Goal: Task Accomplishment & Management: Complete application form

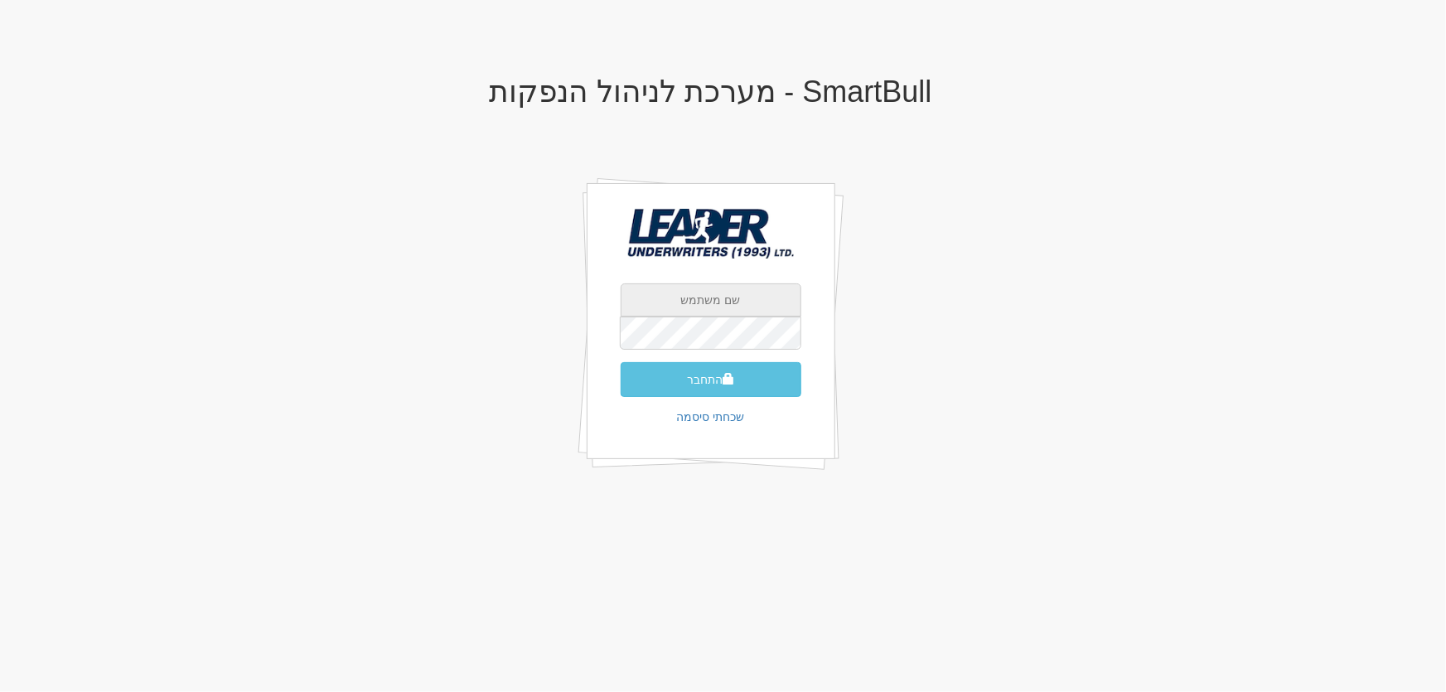
drag, startPoint x: 689, startPoint y: 294, endPoint x: 696, endPoint y: 302, distance: 10.5
click at [689, 294] on input "text" at bounding box center [711, 299] width 181 height 33
type input "[PERSON_NAME][EMAIL_ADDRESS][DOMAIN_NAME]"
click at [701, 372] on button "התחבר" at bounding box center [711, 379] width 181 height 35
click at [710, 300] on input "text" at bounding box center [711, 299] width 181 height 33
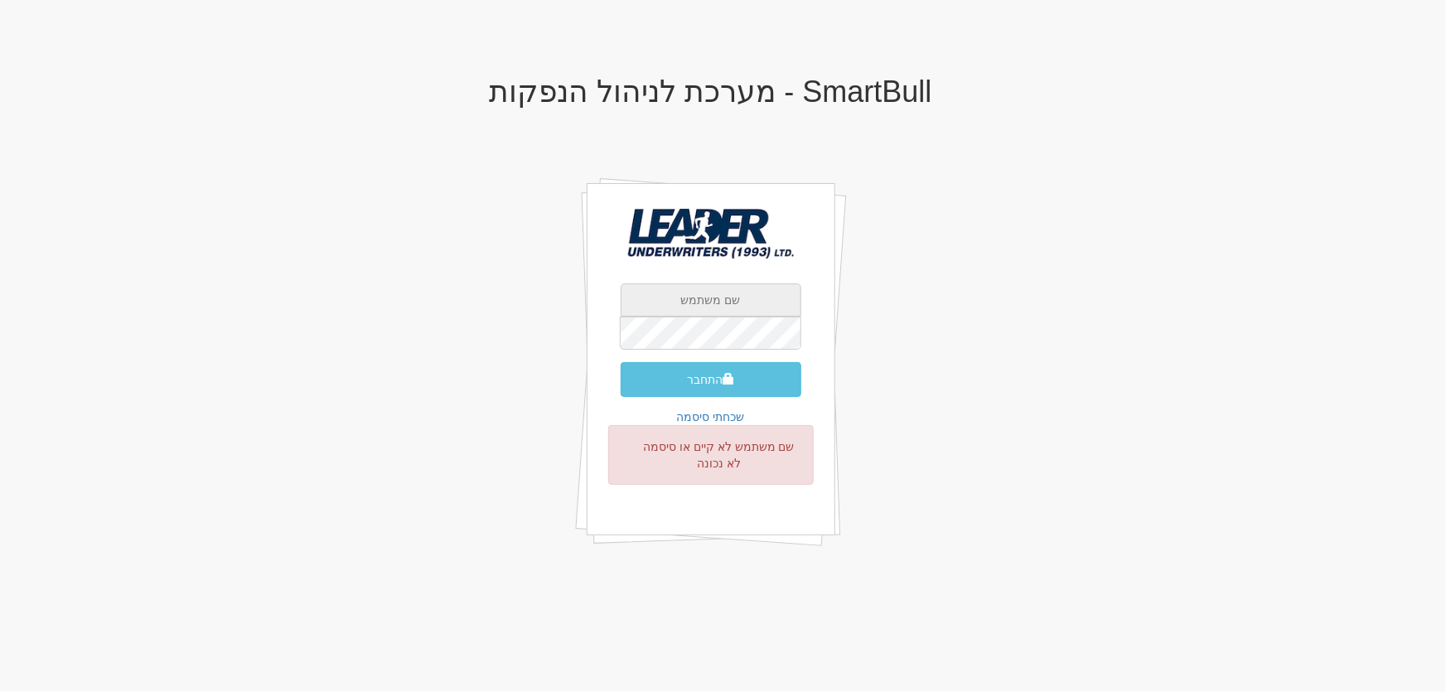
type input "[EMAIL_ADDRESS][DOMAIN_NAME]"
click at [702, 382] on button "התחבר" at bounding box center [711, 379] width 181 height 35
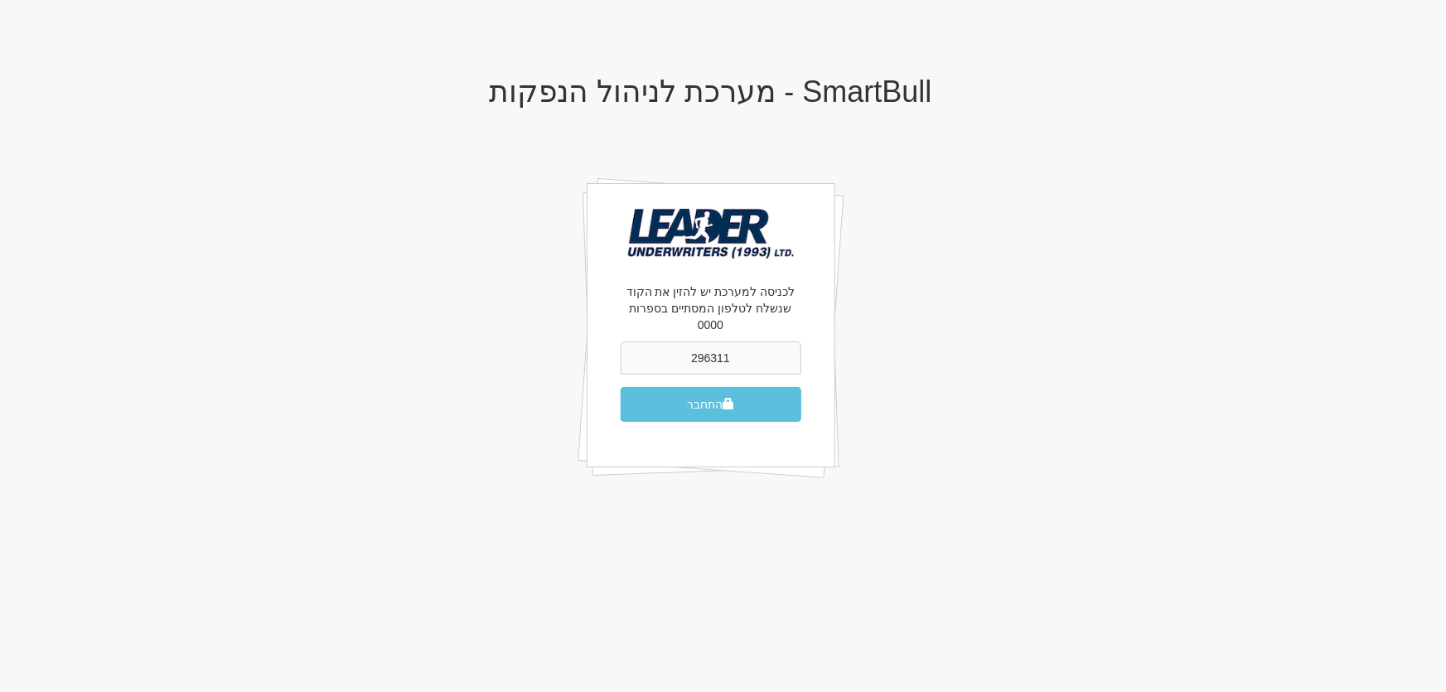
type input "296311"
click at [621, 387] on button "התחבר" at bounding box center [711, 404] width 181 height 35
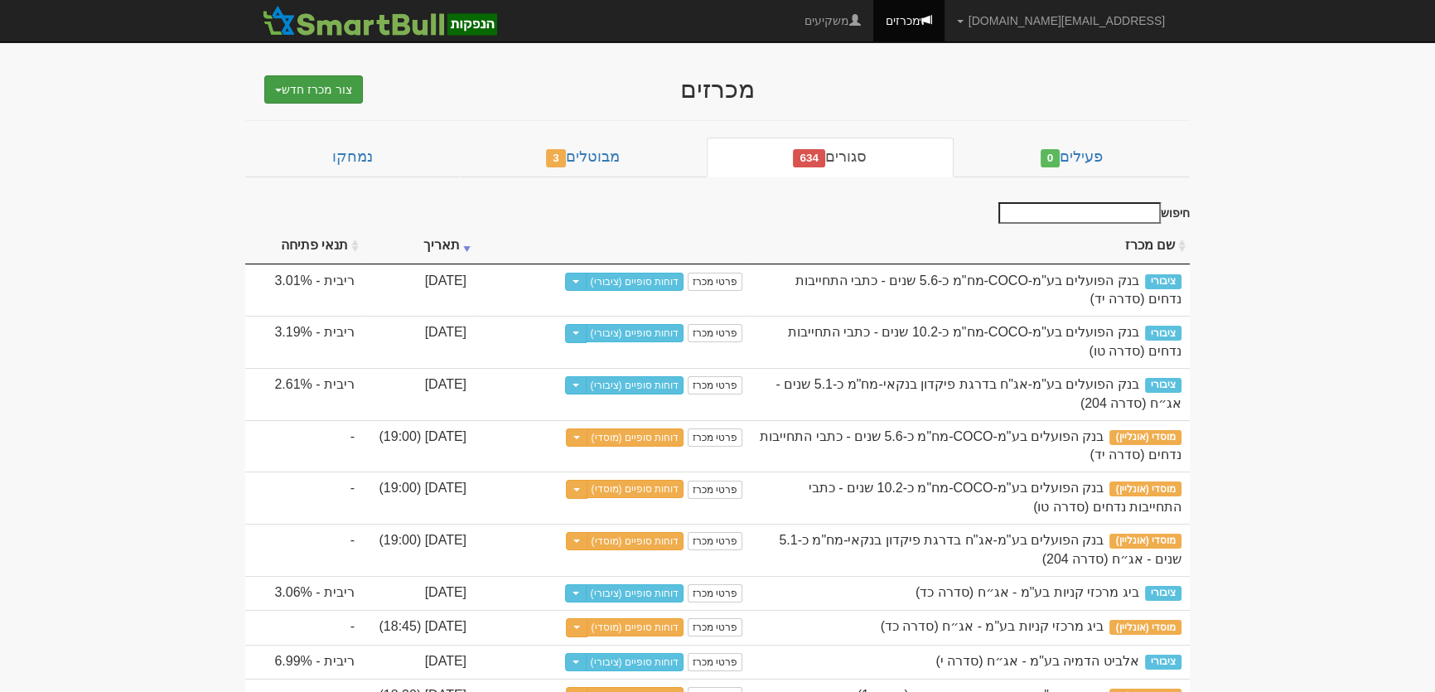
click at [340, 78] on button "צור מכרז חדש" at bounding box center [313, 89] width 99 height 28
click at [333, 118] on link "מוסדי" at bounding box center [271, 121] width 181 height 22
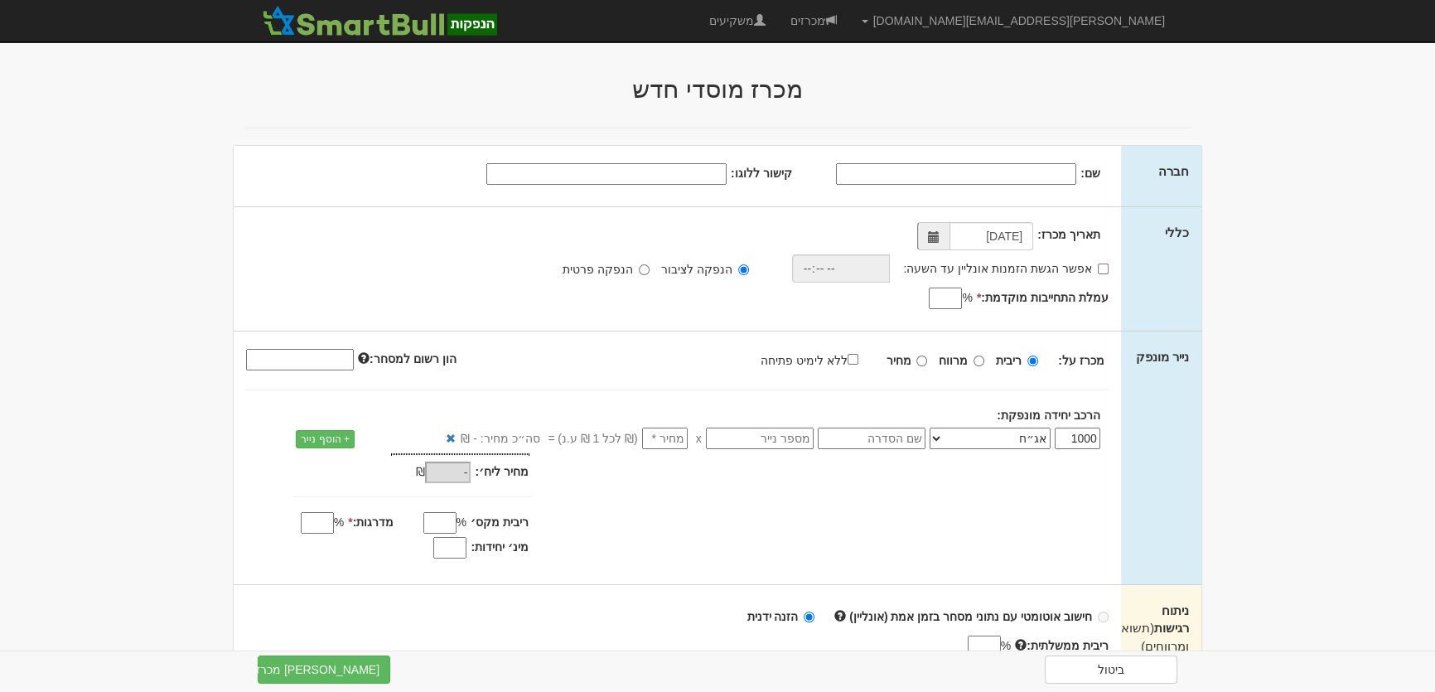
click at [1052, 168] on input "שם:" at bounding box center [956, 174] width 240 height 22
paste input "Peakhill Mortgage Income, LP."
type input "Peakhill Mortgage Income, LP"
drag, startPoint x: 682, startPoint y: 175, endPoint x: 696, endPoint y: 176, distance: 14.1
click at [682, 175] on input "קישור ללוגו:" at bounding box center [606, 174] width 240 height 22
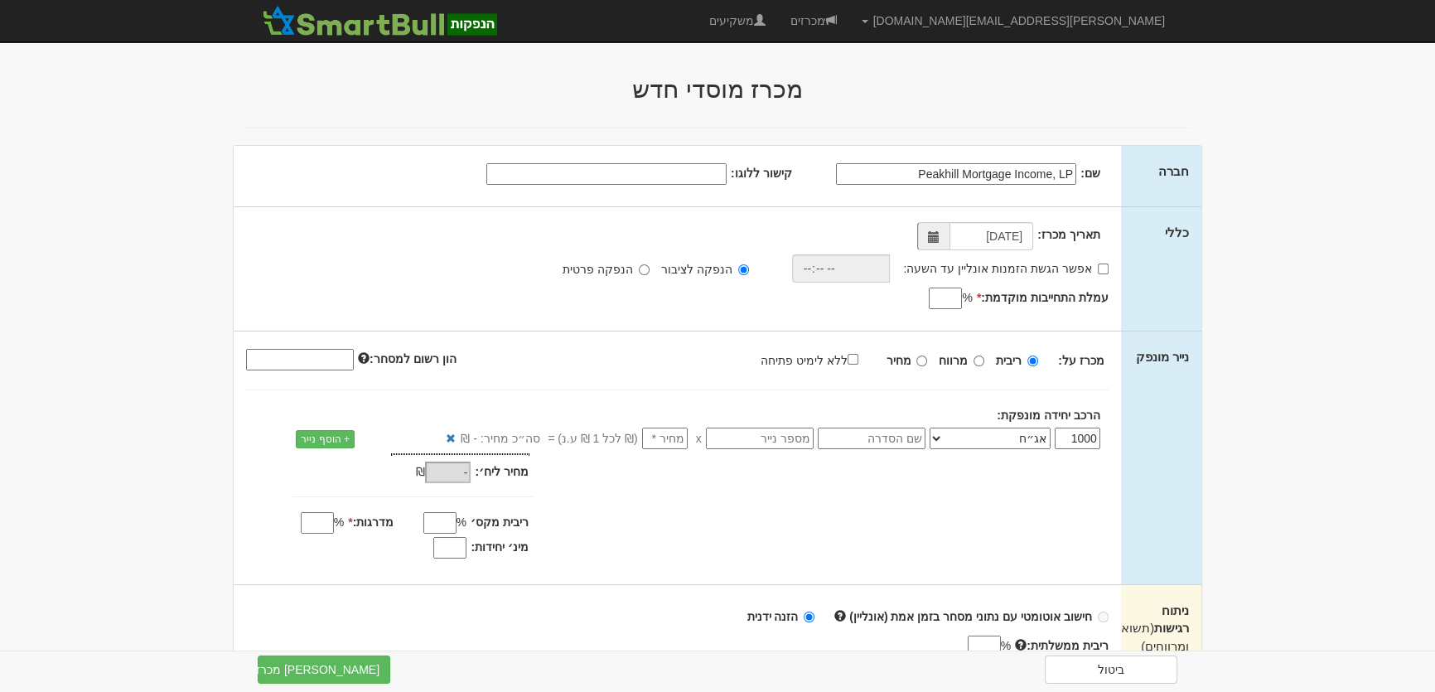
paste input "https://www.peakhillcapital.com/wp-content/uploads/2022/02/Peakhill-Feature-Ima…"
click at [942, 243] on span at bounding box center [933, 236] width 32 height 28
type input "https://www.peakhillcapital.com/wp-content/uploads/2022/02/Peakhill-Feature-Ima…"
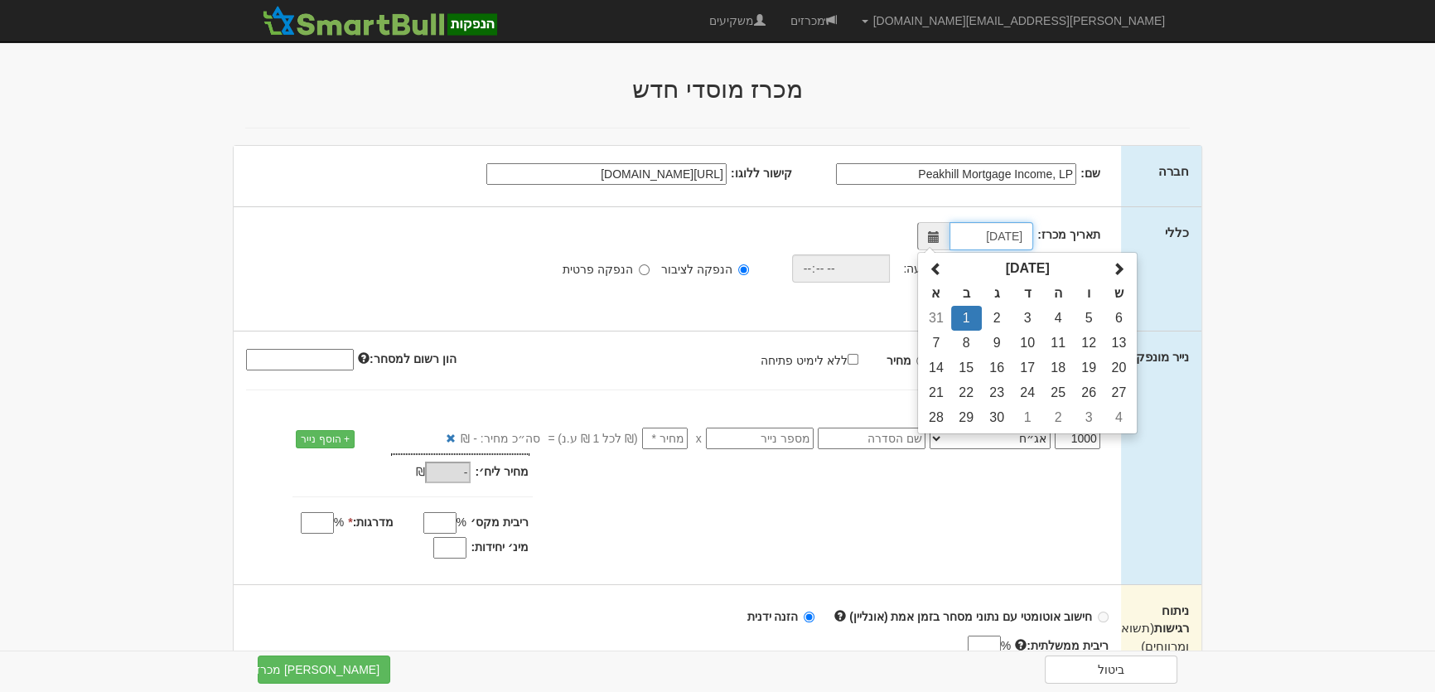
scroll to position [0, 0]
click at [994, 315] on td "2" at bounding box center [997, 318] width 31 height 25
type input "02/09/2025"
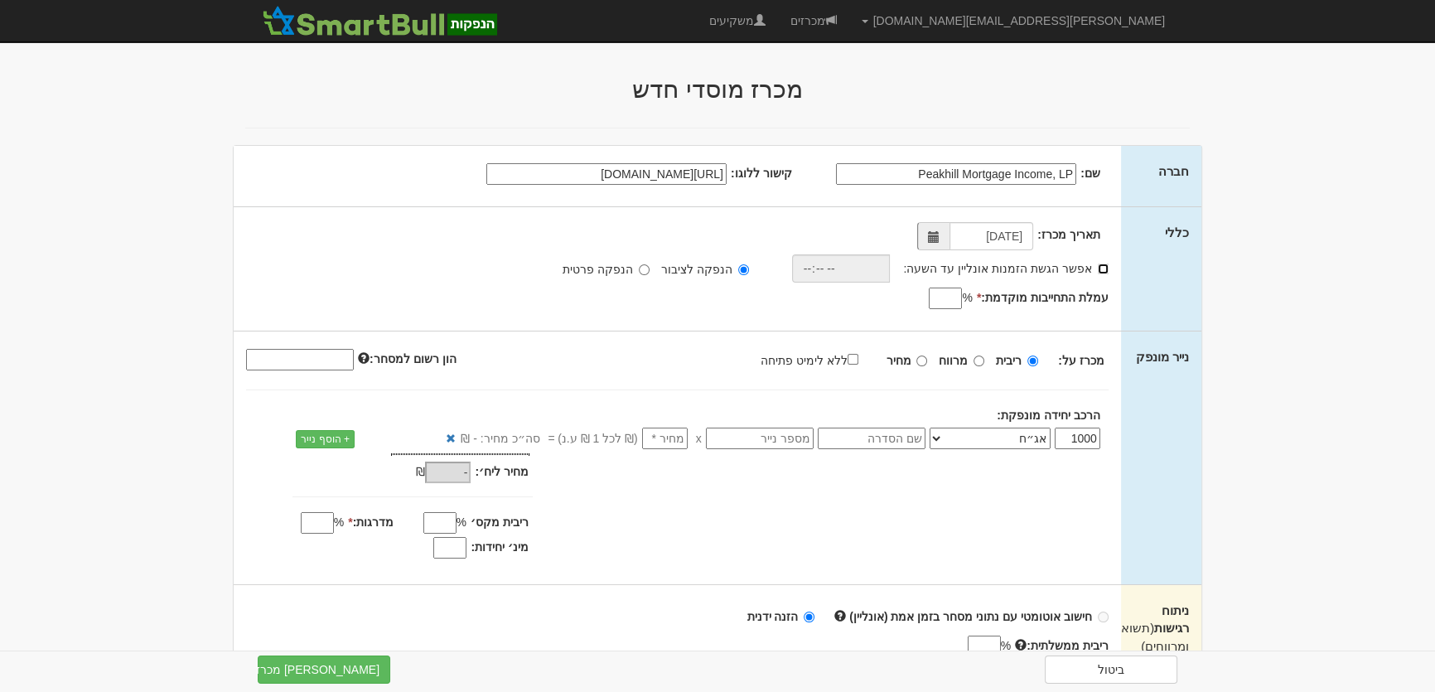
click at [1104, 268] on input "אפשר הגשת הזמנות אונליין עד השעה:" at bounding box center [1103, 269] width 11 height 11
checkbox input "true"
click at [811, 265] on input "time" at bounding box center [836, 268] width 99 height 28
type input "18:30"
click at [941, 298] on input "עמלת התחייבות מוקדמת: *" at bounding box center [945, 299] width 33 height 22
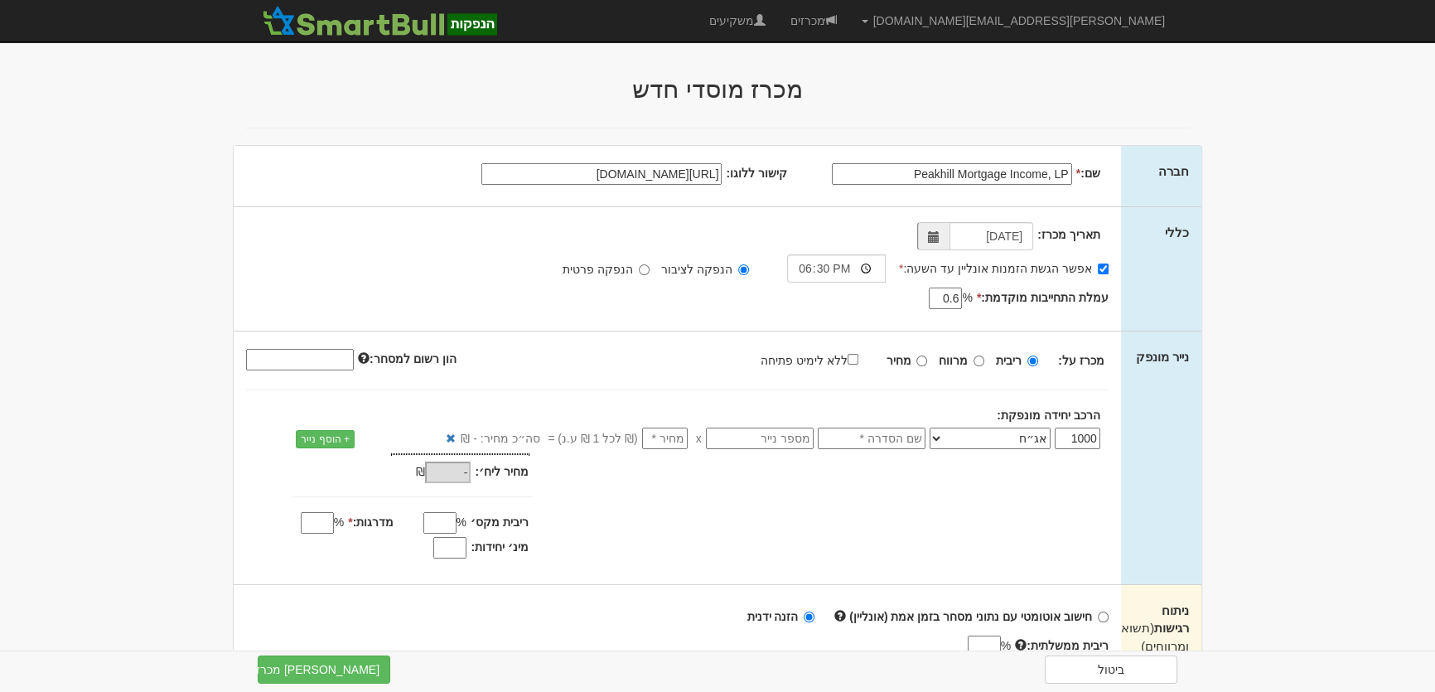
type input "0.6"
click at [858, 359] on input "ללא לימיט פתיחה" at bounding box center [853, 359] width 11 height 11
checkbox input "true"
click at [909, 441] on input "text" at bounding box center [872, 439] width 108 height 22
type input "סדרה א"
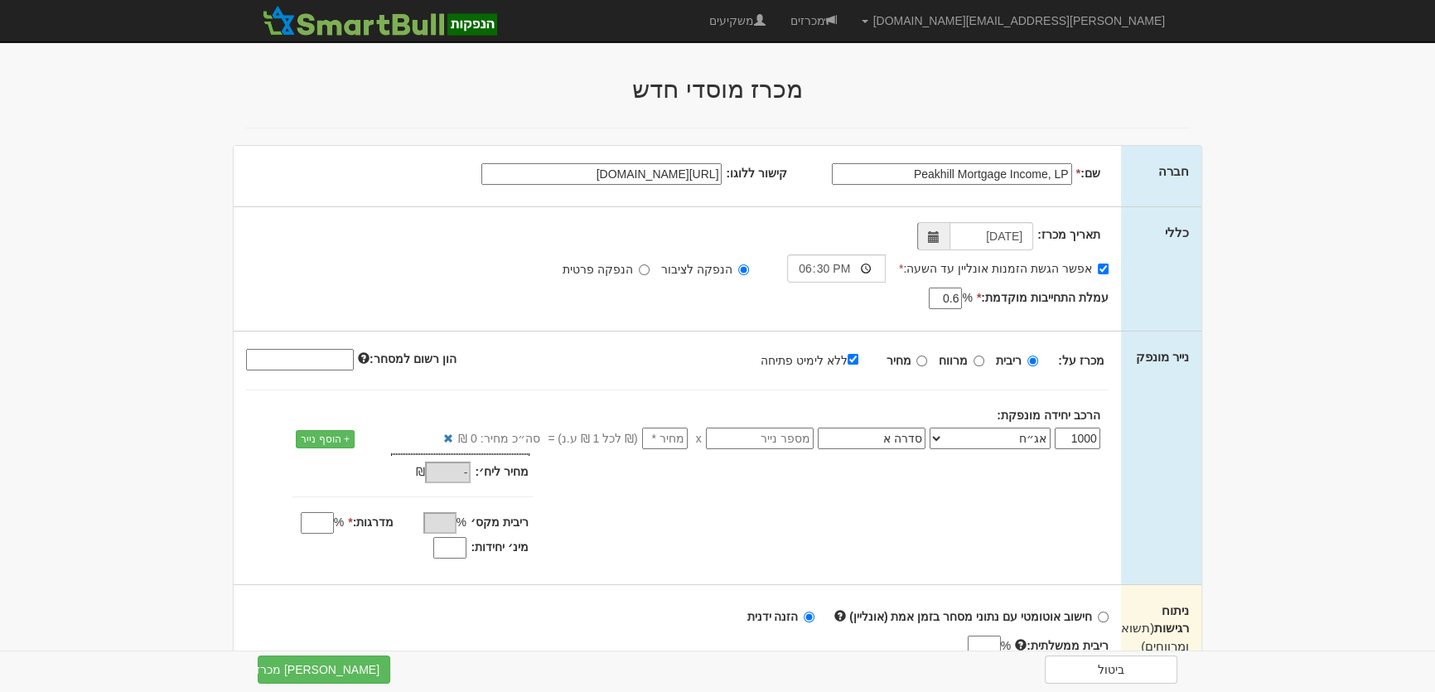
click at [672, 434] on input "number" at bounding box center [665, 439] width 46 height 22
type input "1"
type input "1,000"
type input "1"
click at [447, 545] on input "מינ׳ יחידות:" at bounding box center [449, 548] width 33 height 22
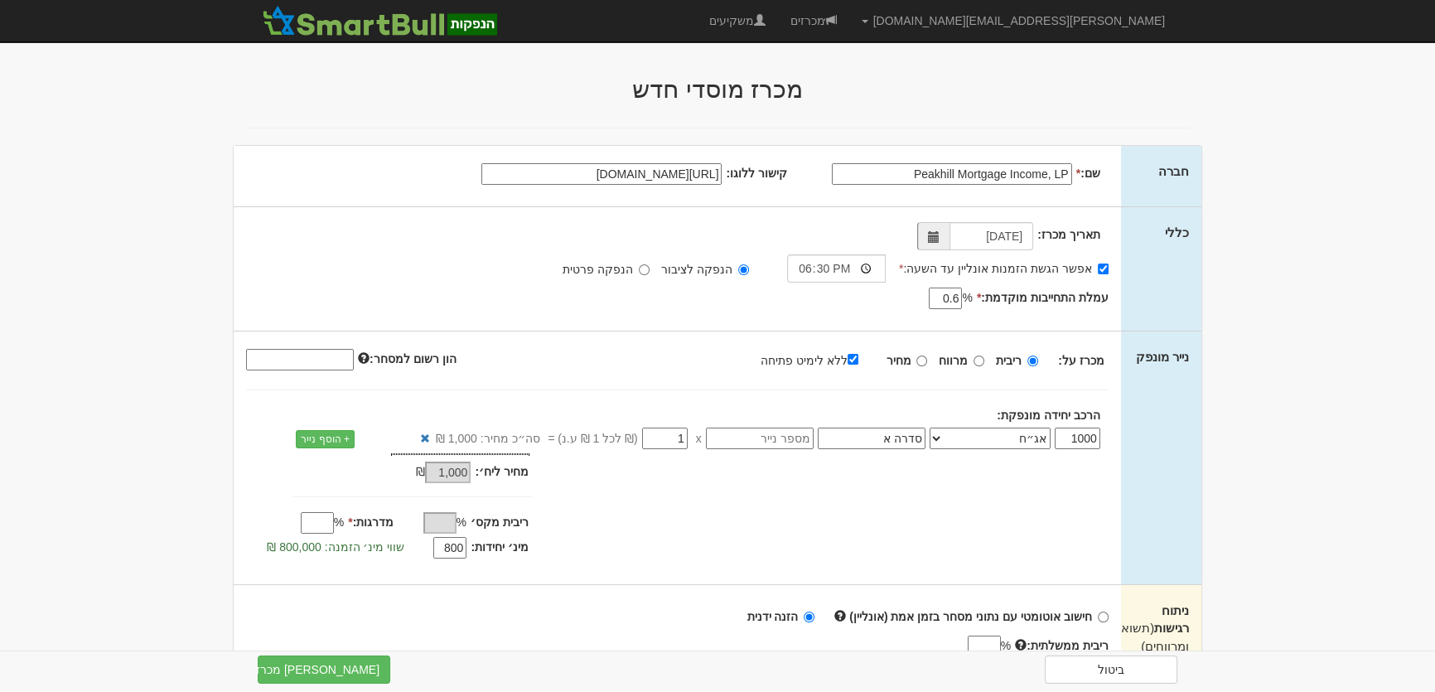
type input "800"
drag, startPoint x: 315, startPoint y: 521, endPoint x: 355, endPoint y: 491, distance: 50.9
click at [315, 521] on input "מדרגות: *" at bounding box center [317, 523] width 33 height 22
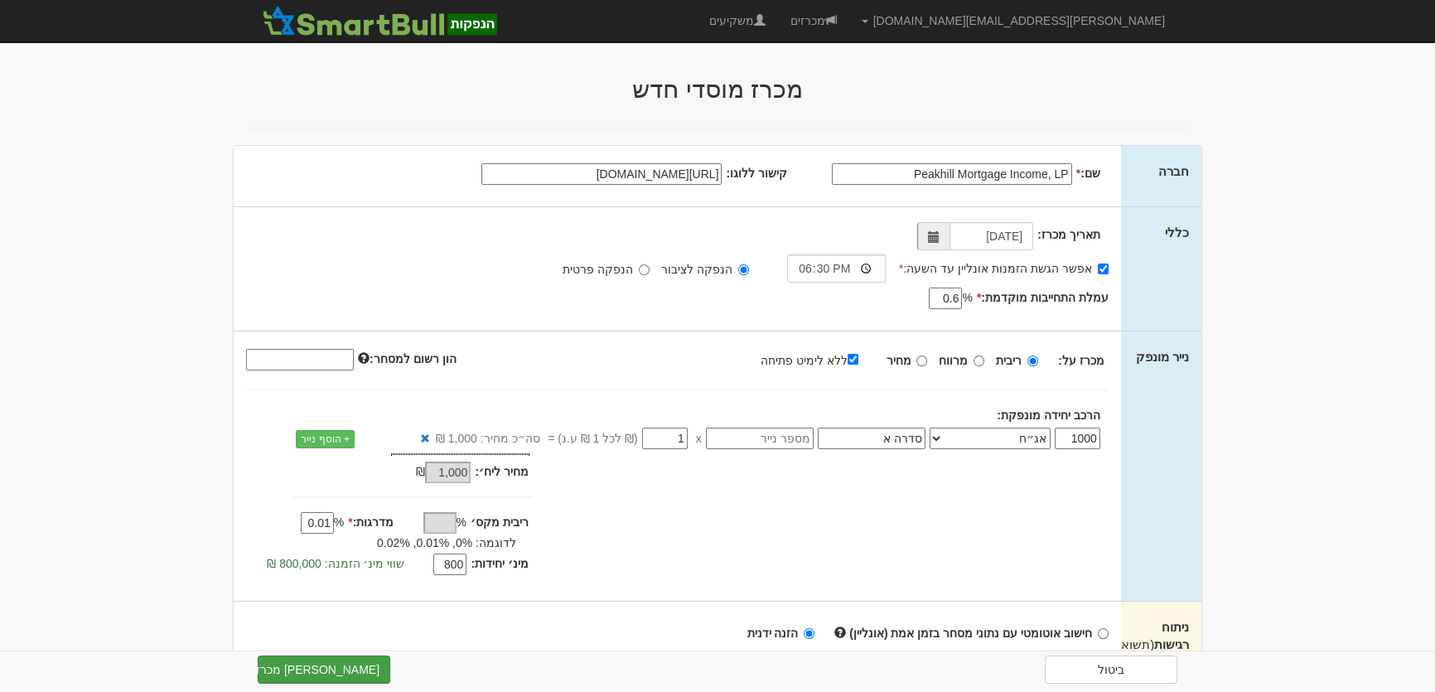
type input "0.01"
click at [338, 673] on button "צור מכרז" at bounding box center [324, 669] width 133 height 28
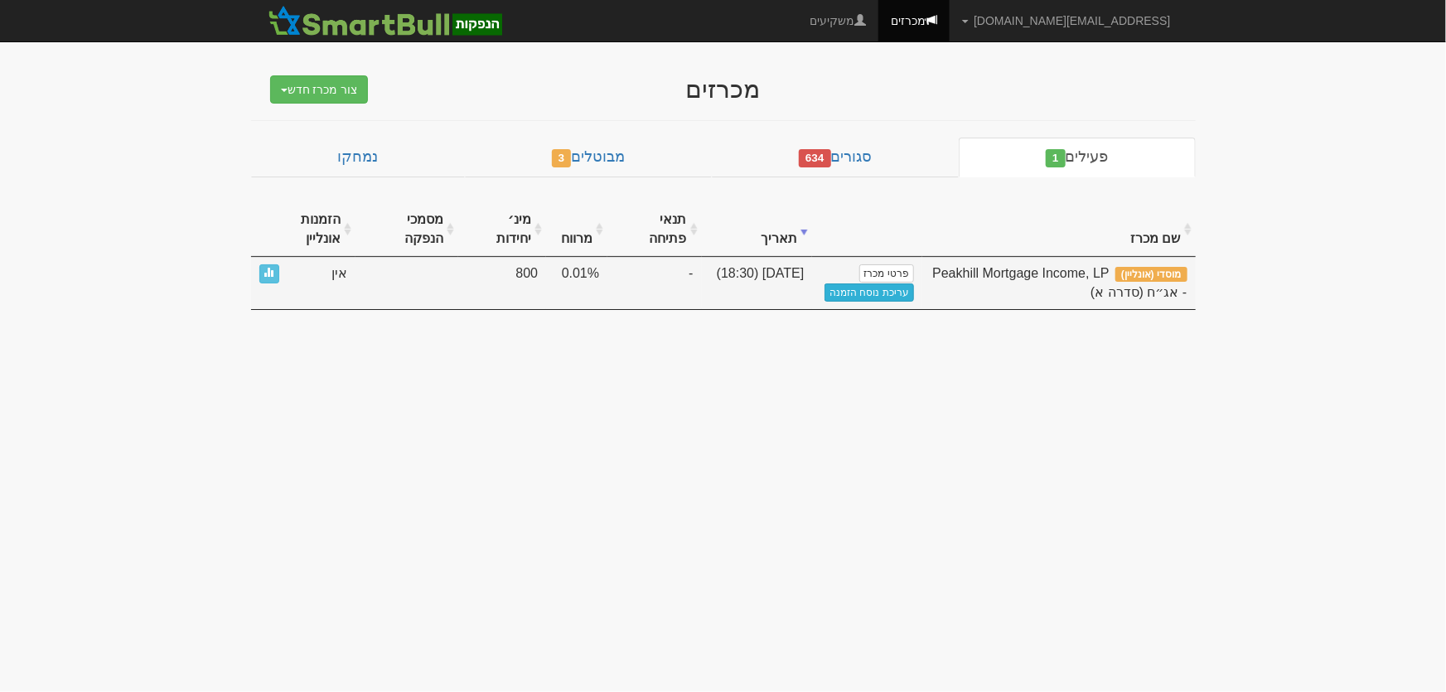
drag, startPoint x: 468, startPoint y: 58, endPoint x: 870, endPoint y: 291, distance: 464.5
click at [870, 291] on link "עריכת נוסח הזמנה" at bounding box center [869, 292] width 89 height 18
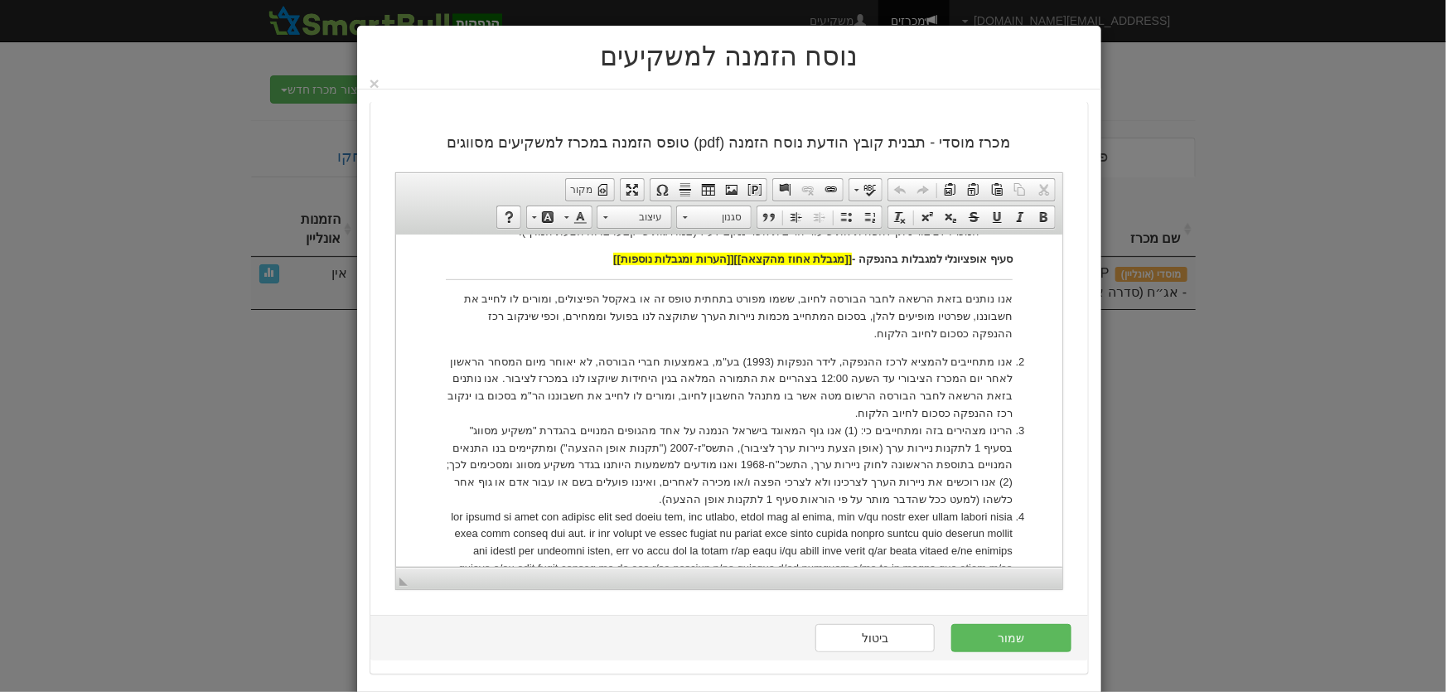
scroll to position [678, 0]
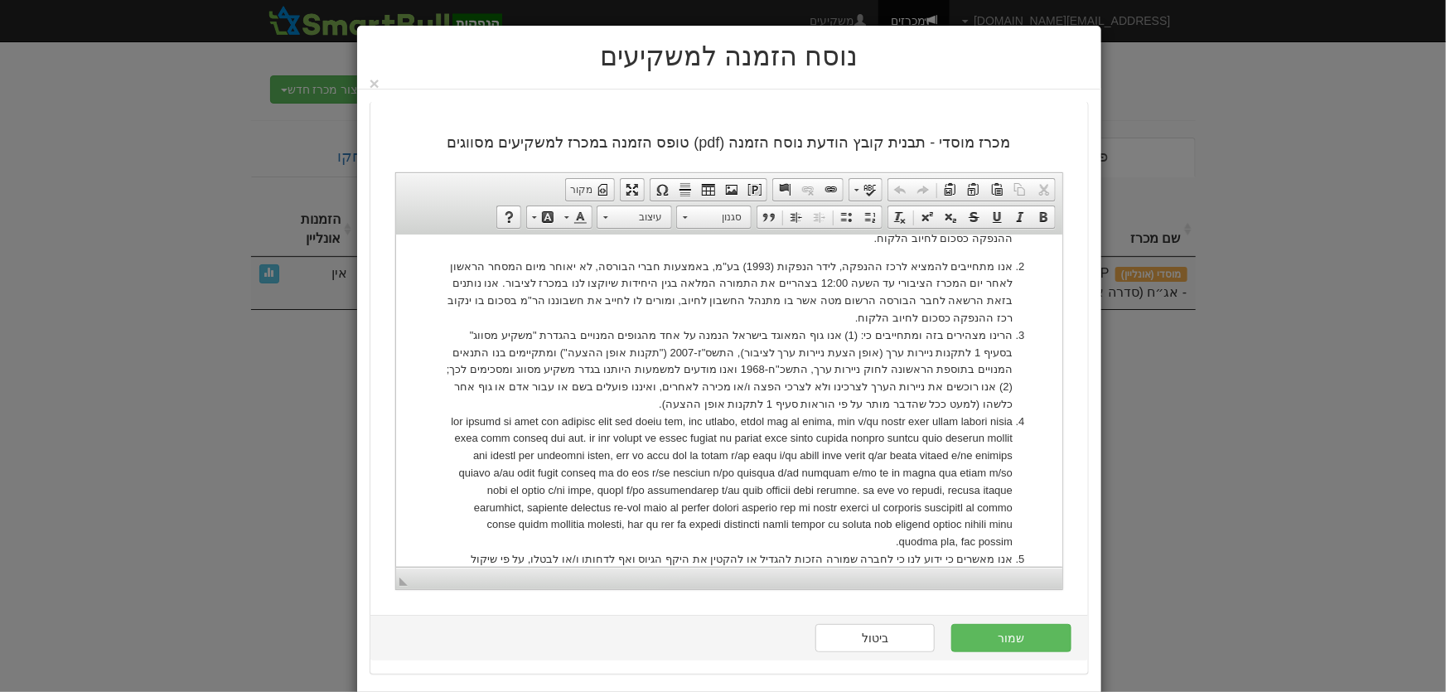
click at [969, 526] on li at bounding box center [728, 482] width 567 height 138
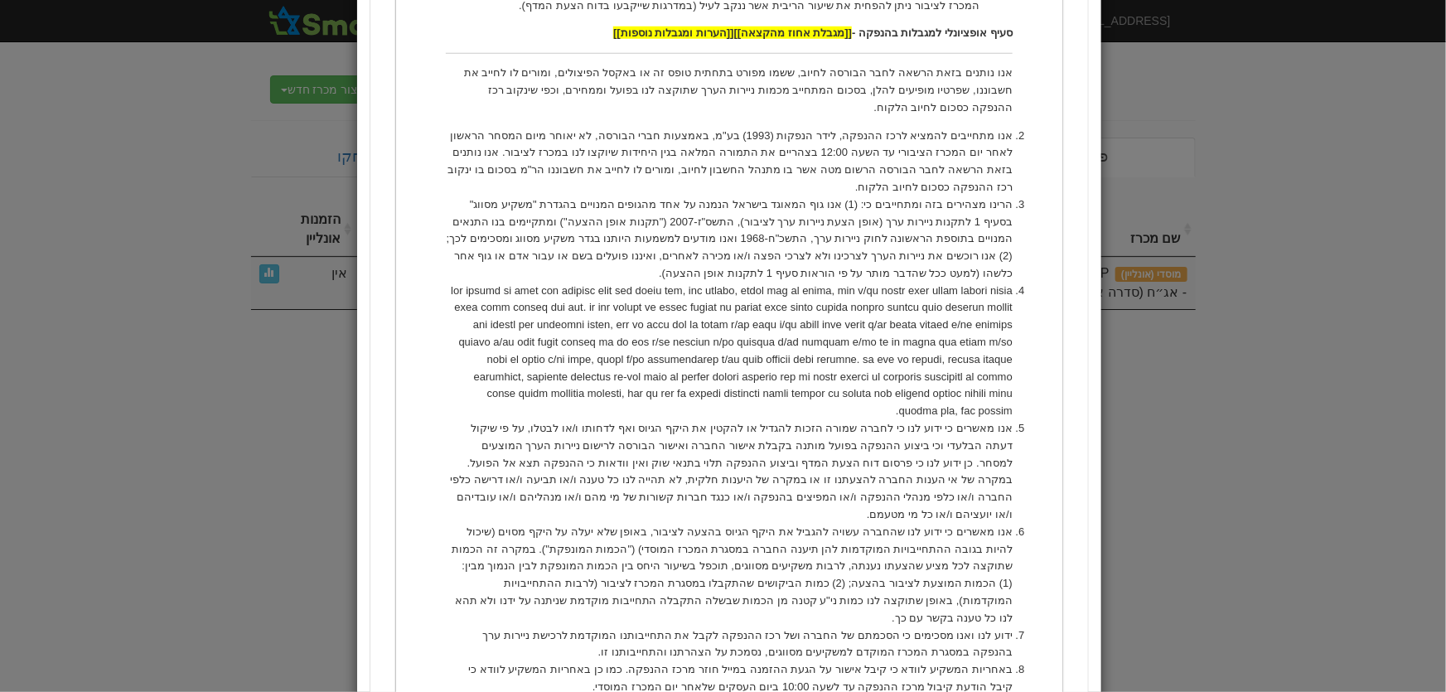
scroll to position [979, 0]
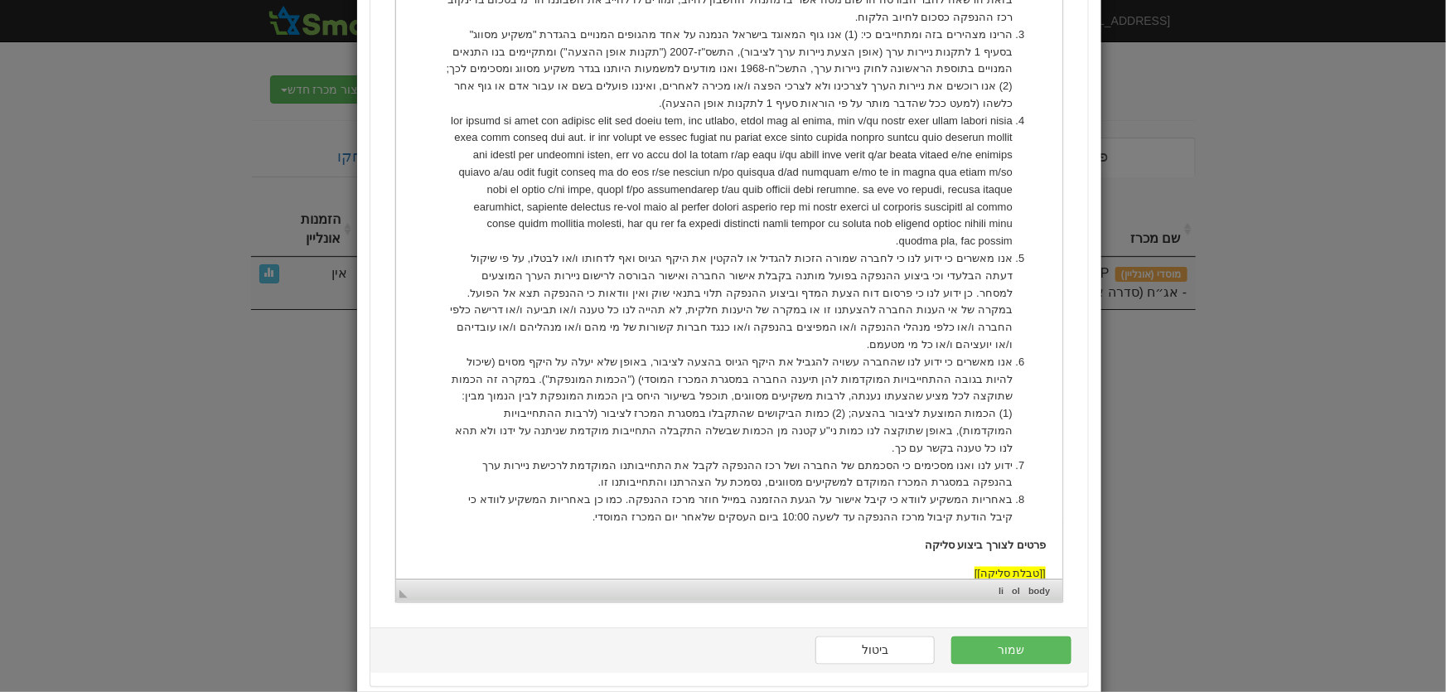
click at [646, 254] on li "אנו מאשרים כי ידוע לנו כי לחברה שמורה הזכות להגדיל או להקטין את היקף הגיוס ואף …" at bounding box center [728, 302] width 567 height 104
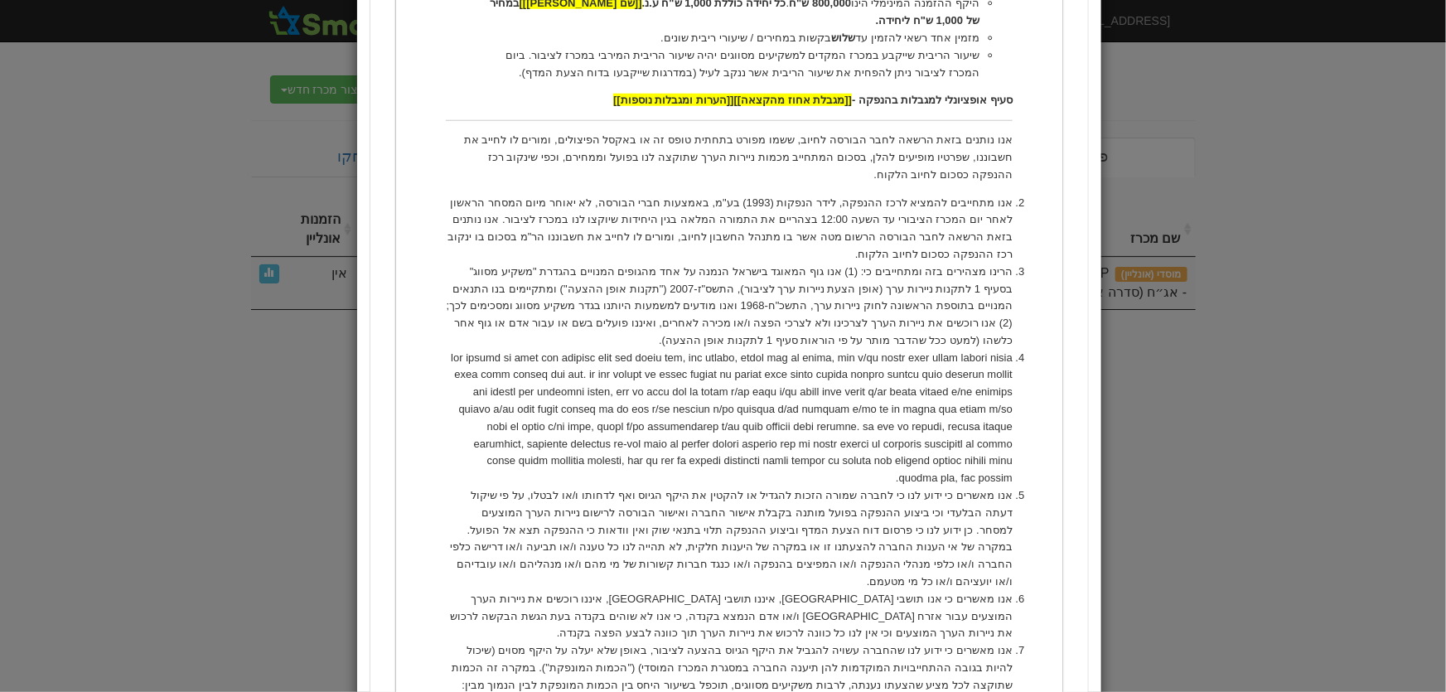
scroll to position [829, 0]
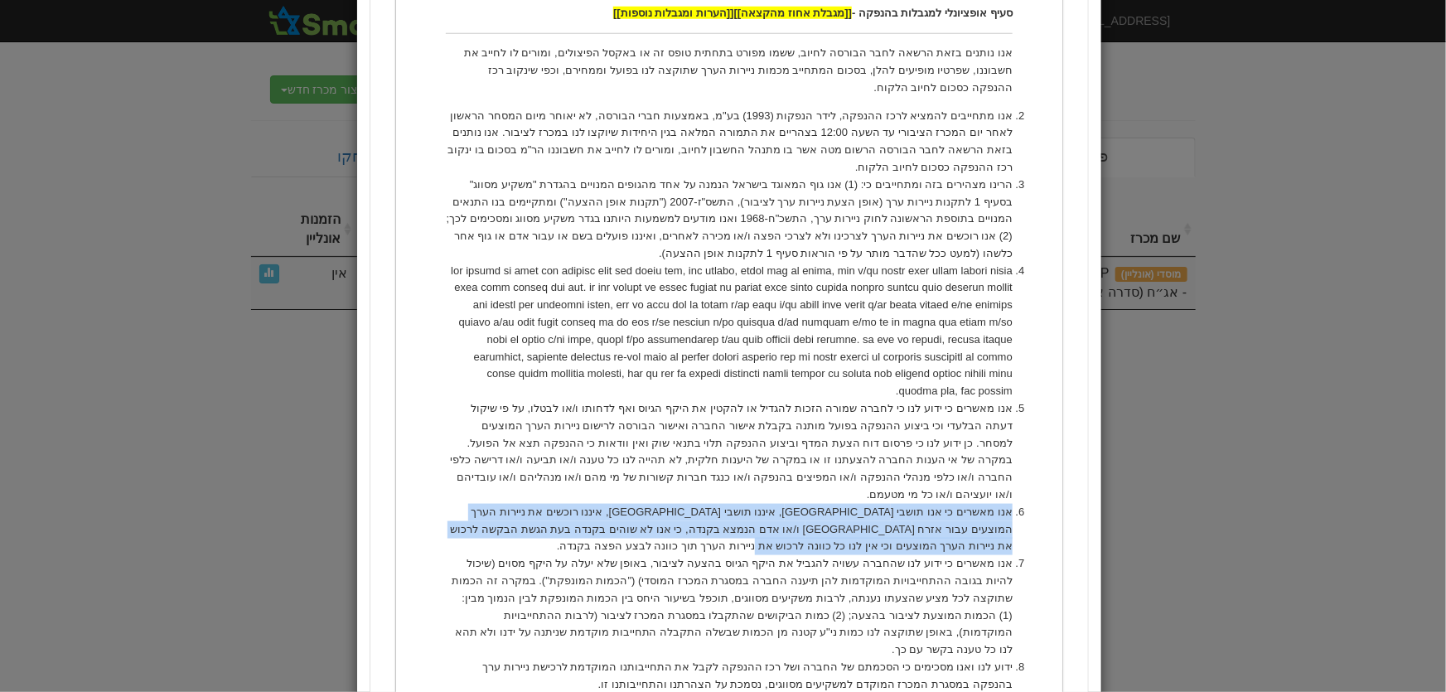
drag, startPoint x: 1011, startPoint y: 423, endPoint x: 916, endPoint y: 464, distance: 103.6
click at [916, 504] on li "אנו מאשרים כי אנו תושבי ישראל, איננו תושבי קנדה, איננו רוכשים את ניירות הערך המ…" at bounding box center [728, 529] width 567 height 51
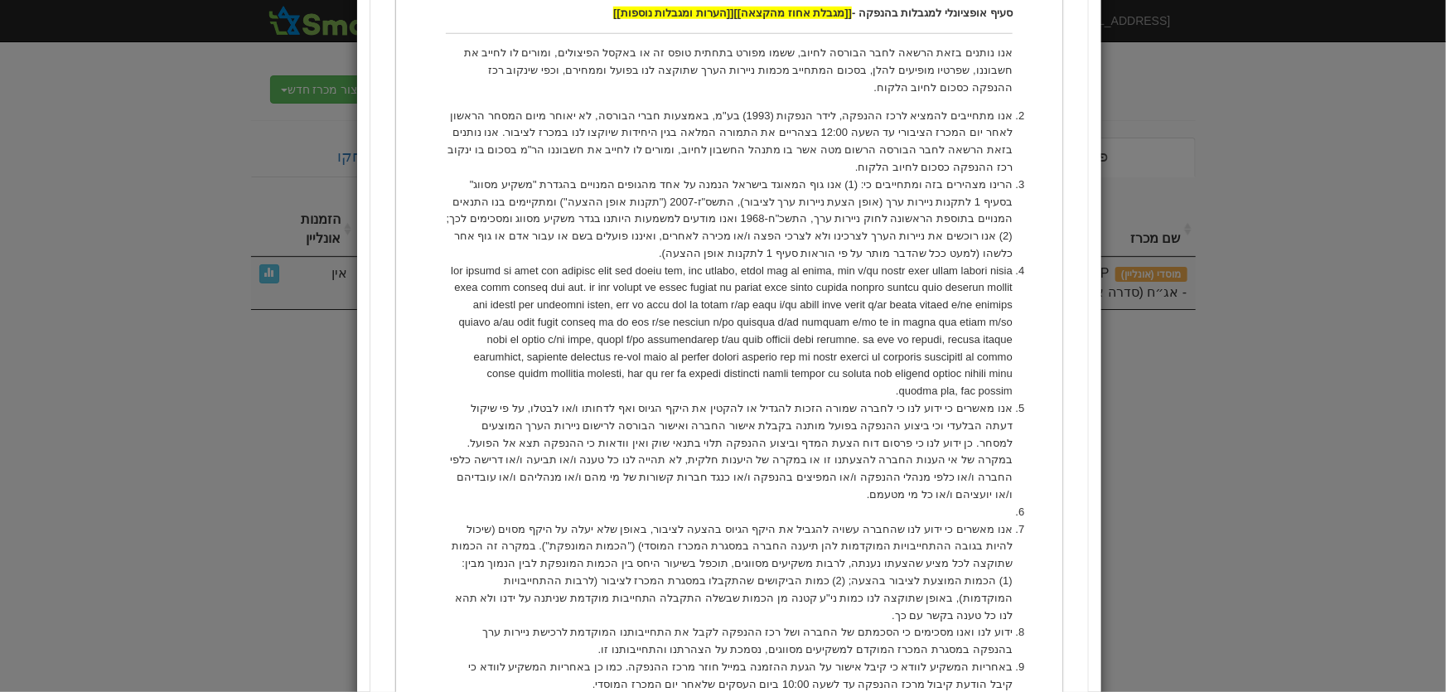
click at [555, 323] on li at bounding box center [728, 332] width 567 height 138
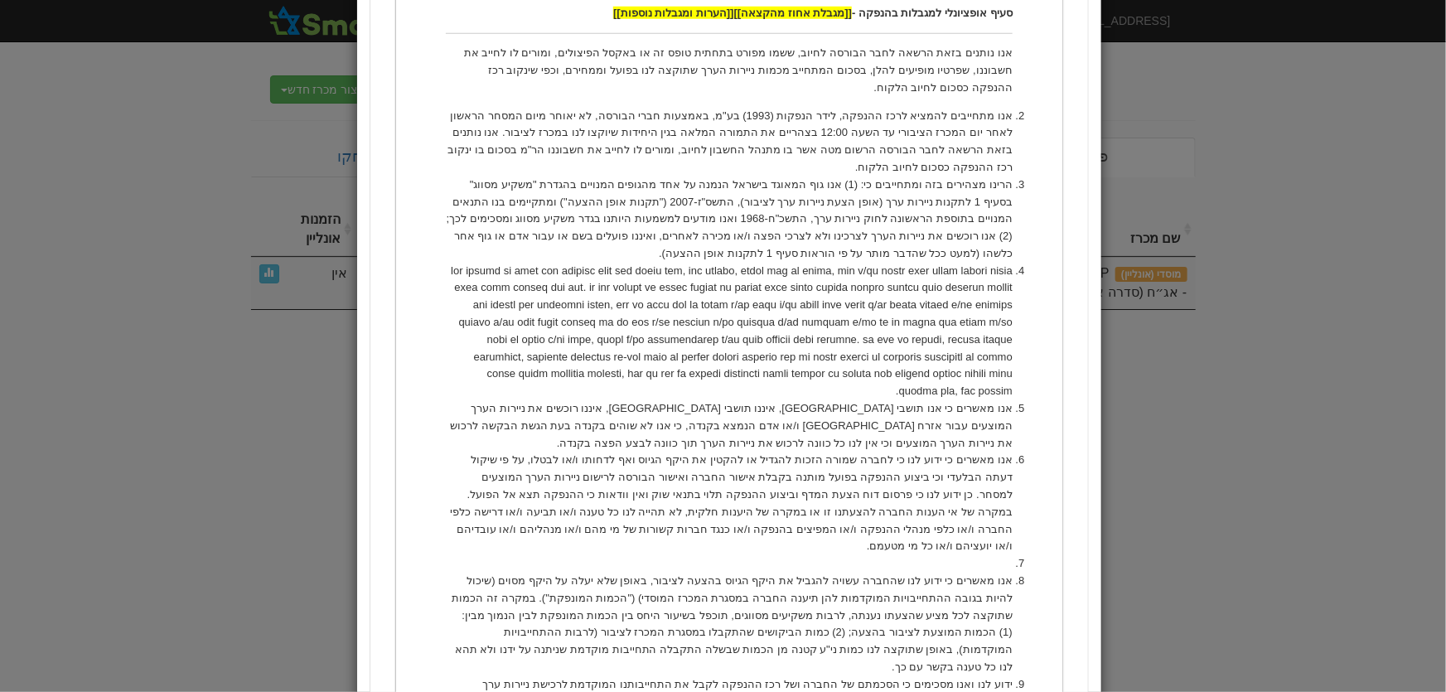
click at [991, 555] on li at bounding box center [728, 563] width 567 height 17
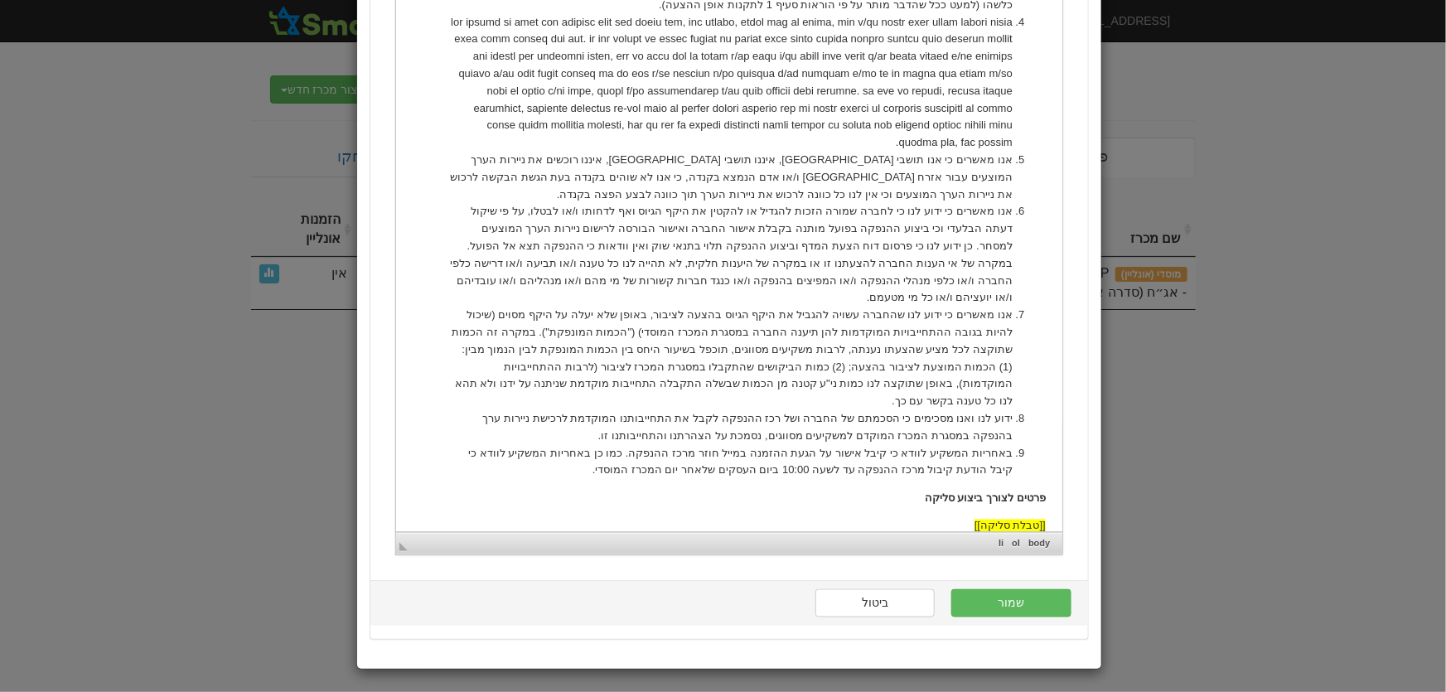
scroll to position [1078, 0]
drag, startPoint x: 1013, startPoint y: 606, endPoint x: 1060, endPoint y: 605, distance: 47.2
click at [1013, 606] on button "שמור" at bounding box center [1010, 602] width 119 height 28
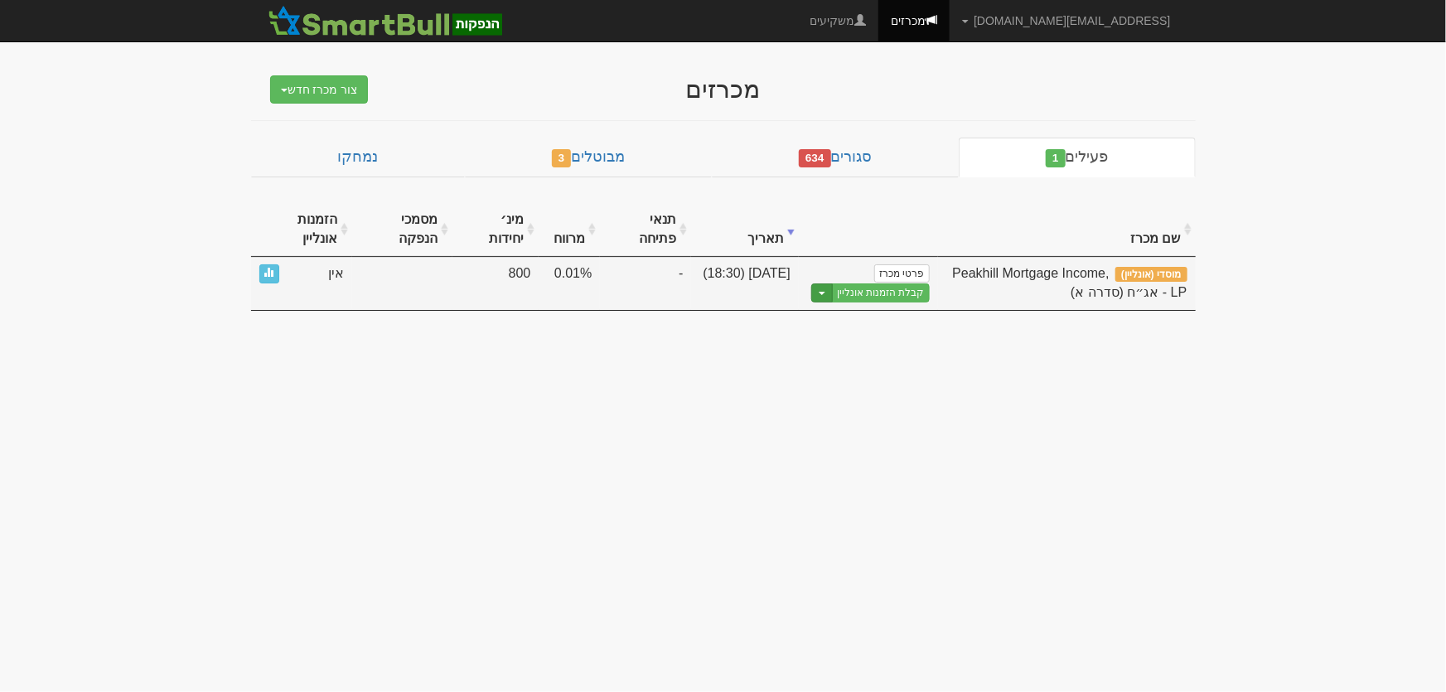
click at [824, 293] on span "button" at bounding box center [822, 293] width 7 height 3
click at [833, 318] on link "הצג טופס הזמנה לדוגמה" at bounding box center [849, 321] width 157 height 22
click at [874, 292] on link "קבלת הזמנות אונליין" at bounding box center [881, 292] width 98 height 19
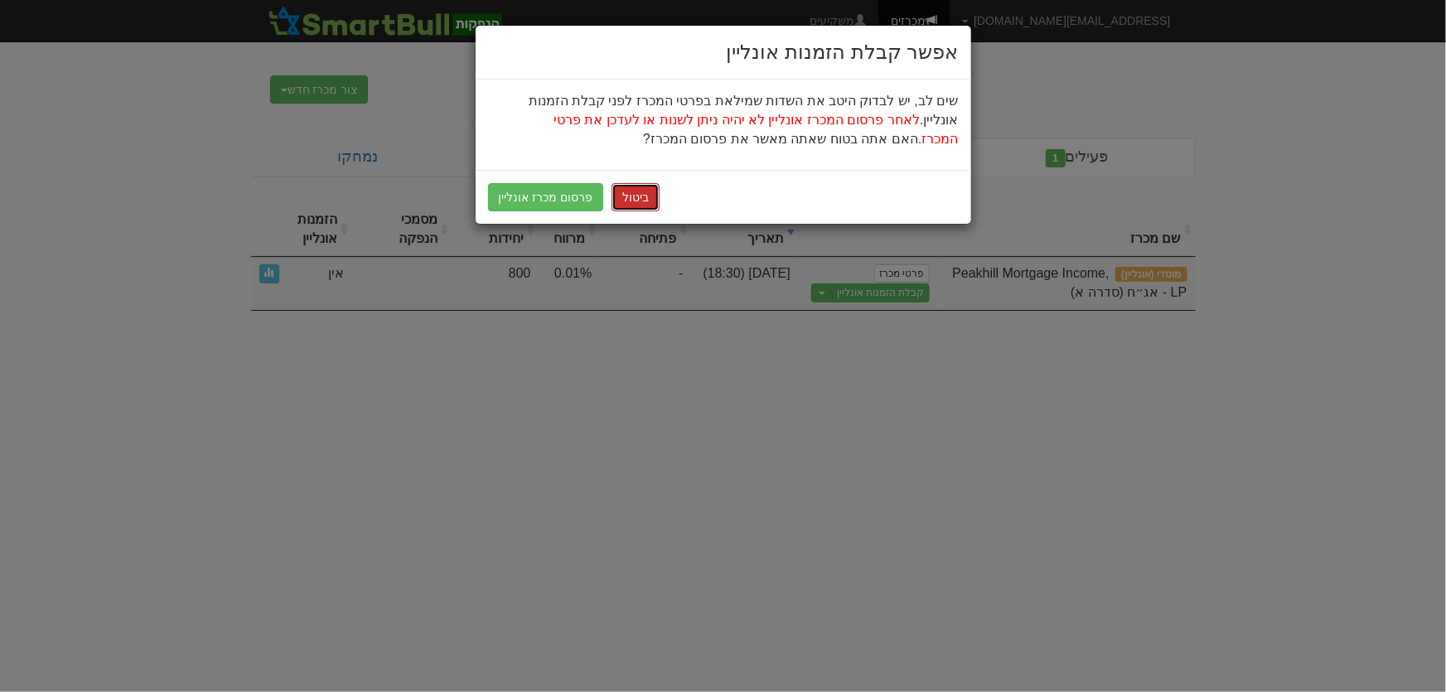
click at [618, 199] on button "ביטול" at bounding box center [636, 197] width 48 height 28
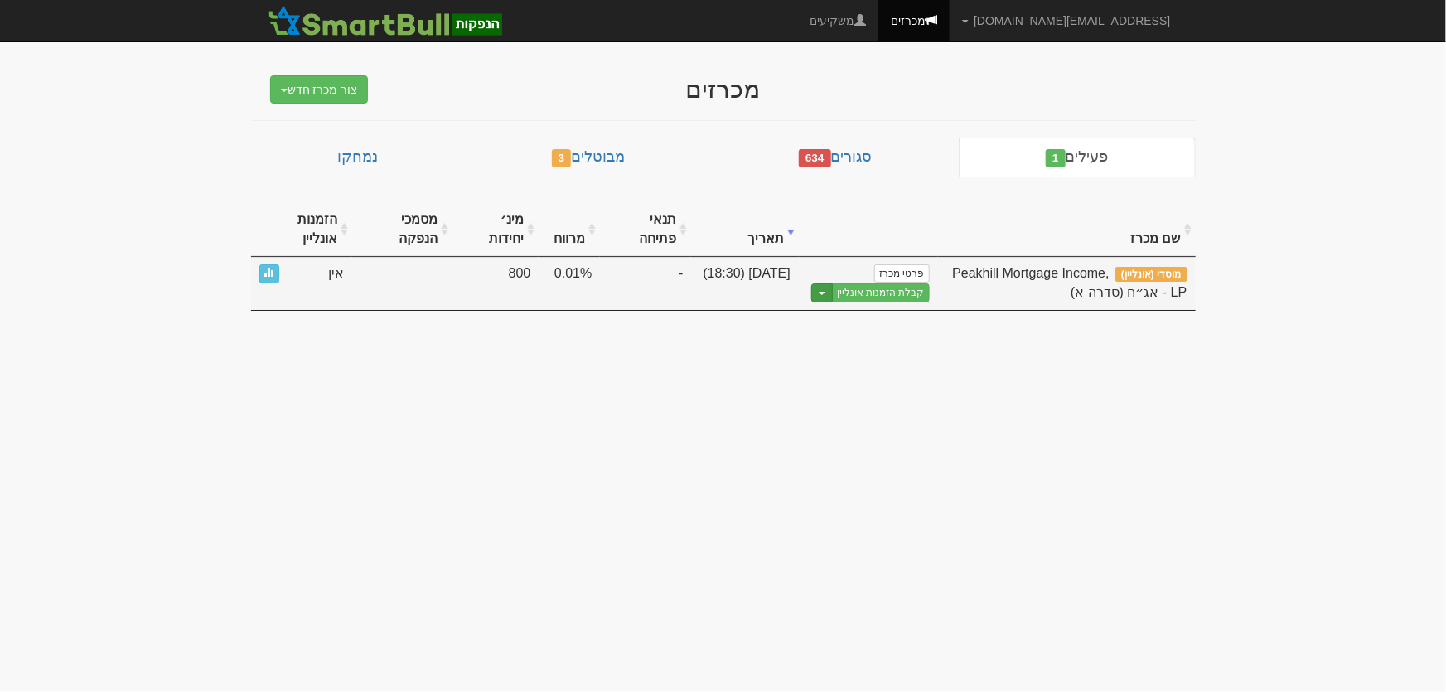
click at [825, 289] on button "Toggle Dropdown" at bounding box center [822, 292] width 22 height 19
click at [857, 342] on link "עריכת נוסח הזמנה" at bounding box center [849, 342] width 157 height 22
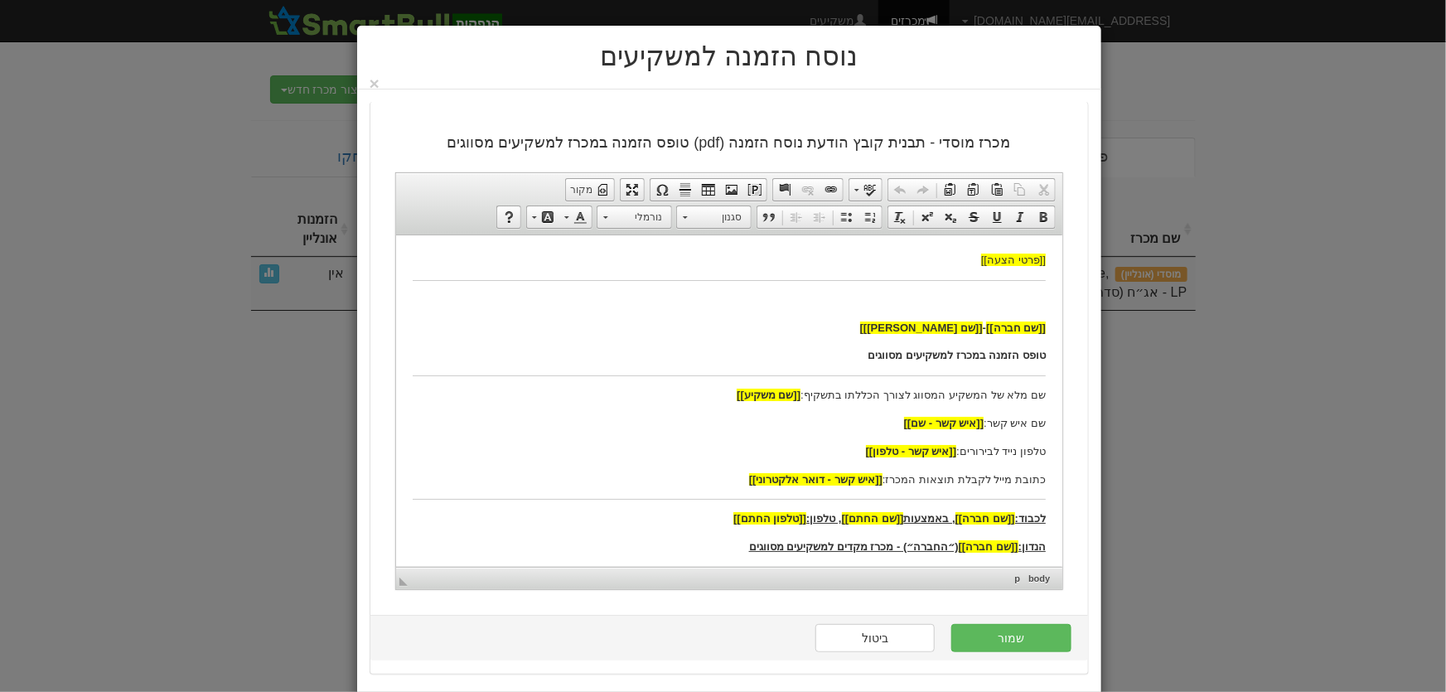
click at [669, 421] on p "שם איש קשר: [[איש קשר - שם]]" at bounding box center [728, 422] width 633 height 17
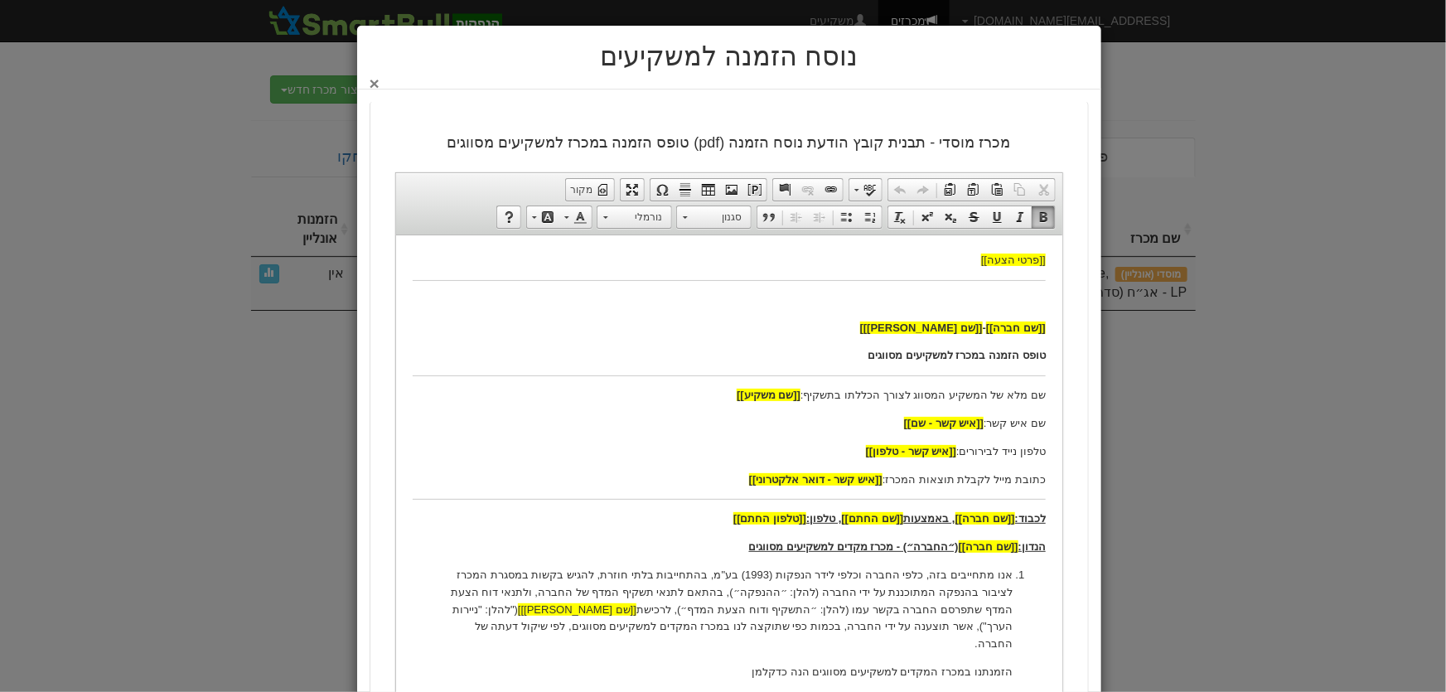
click at [374, 82] on button "×" at bounding box center [375, 83] width 10 height 17
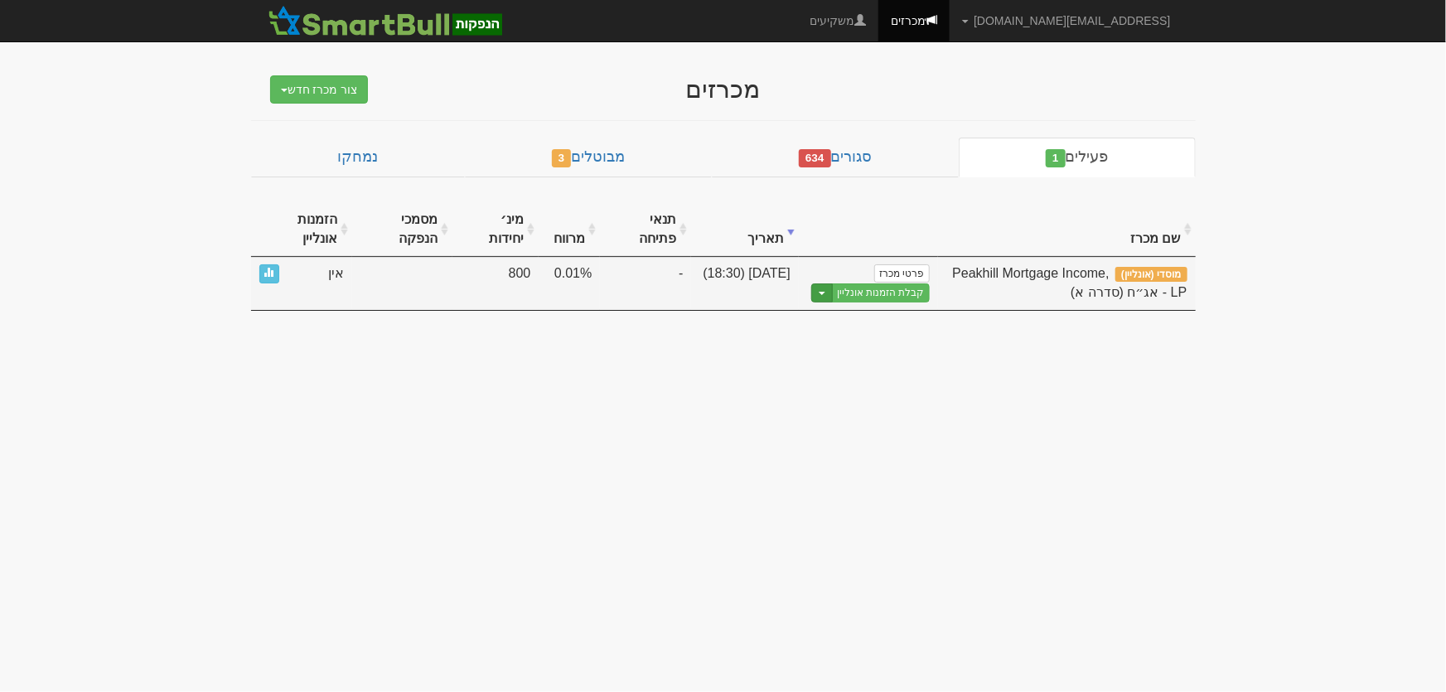
click at [822, 289] on button "Toggle Dropdown" at bounding box center [822, 292] width 22 height 19
click at [869, 321] on link "הצג טופס הזמנה לדוגמה" at bounding box center [849, 321] width 157 height 22
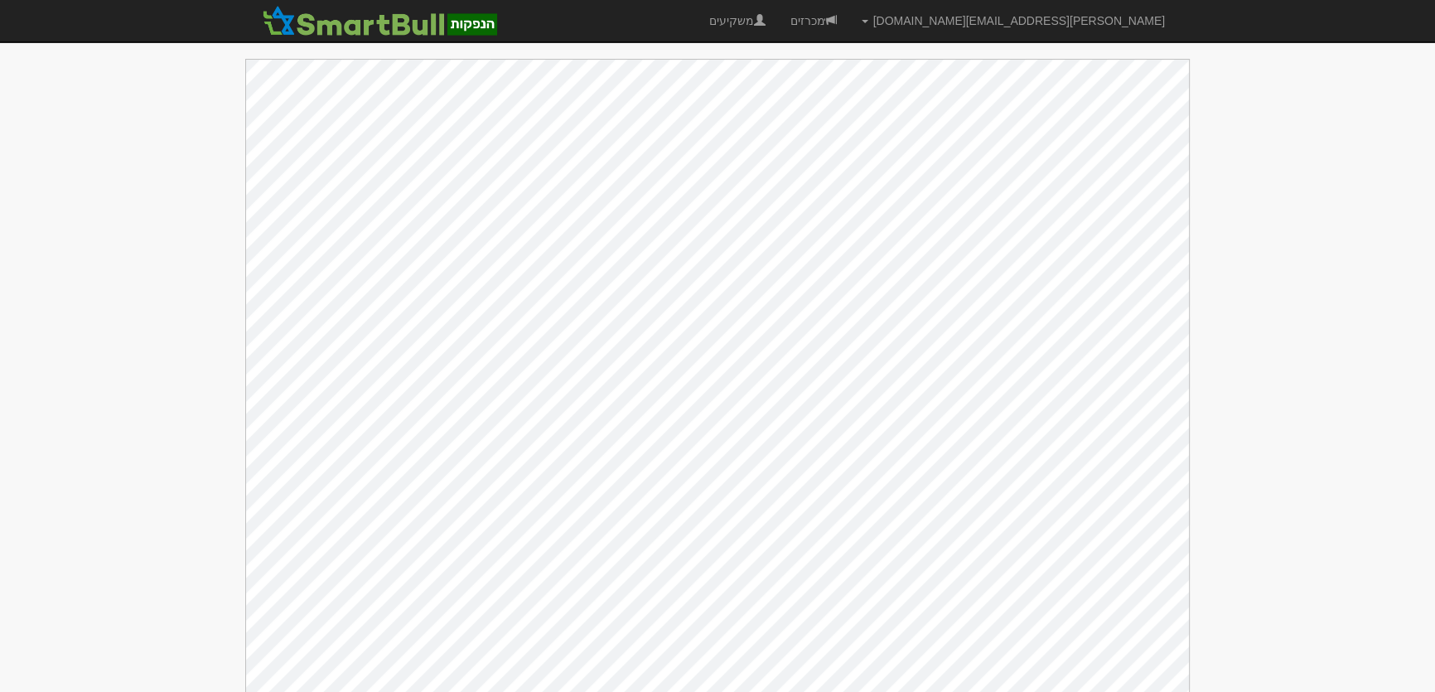
click at [152, 410] on body "[PERSON_NAME][EMAIL_ADDRESS][DOMAIN_NAME] הגדרות חשבונות הנפקה תבניות הודעות קי…" at bounding box center [717, 354] width 1435 height 709
